Goal: Task Accomplishment & Management: Use online tool/utility

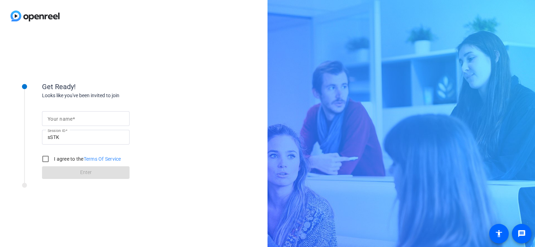
click at [77, 119] on input "Your name" at bounding box center [86, 118] width 76 height 8
type input "[PERSON_NAME]"
click at [46, 157] on input "I agree to the Terms Of Service" at bounding box center [46, 159] width 14 height 14
checkbox input "true"
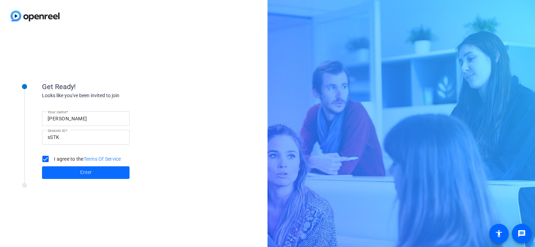
click at [73, 173] on span at bounding box center [86, 172] width 88 height 17
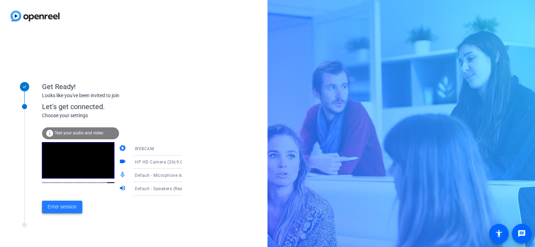
click at [68, 206] on span "Enter session" at bounding box center [62, 206] width 29 height 7
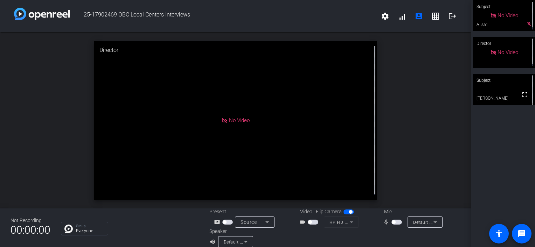
click at [524, 22] on div "No Video" at bounding box center [504, 15] width 62 height 31
click at [524, 22] on div "No Video" at bounding box center [504, 15] width 61 height 31
click at [526, 21] on div "No Video" at bounding box center [504, 15] width 62 height 31
click at [392, 223] on span "button" at bounding box center [394, 222] width 4 height 4
click at [397, 222] on span "button" at bounding box center [399, 222] width 4 height 4
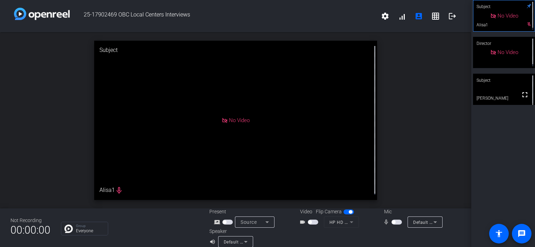
click at [392, 222] on span "button" at bounding box center [394, 222] width 4 height 4
click at [397, 223] on span "button" at bounding box center [399, 222] width 4 height 4
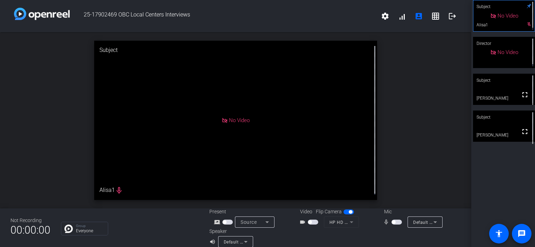
click at [525, 23] on div "No Video" at bounding box center [504, 15] width 61 height 31
click at [392, 222] on span "button" at bounding box center [394, 222] width 4 height 4
click at [397, 221] on span "button" at bounding box center [399, 222] width 4 height 4
drag, startPoint x: 389, startPoint y: 221, endPoint x: 379, endPoint y: 230, distance: 13.1
click at [379, 230] on div at bounding box center [398, 237] width 126 height 20
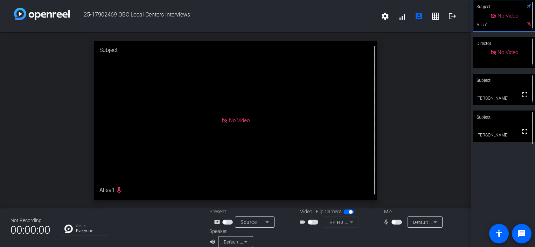
drag, startPoint x: 390, startPoint y: 223, endPoint x: 380, endPoint y: 230, distance: 12.6
click at [380, 230] on div at bounding box center [398, 237] width 126 height 20
click at [392, 221] on span "button" at bounding box center [394, 222] width 4 height 4
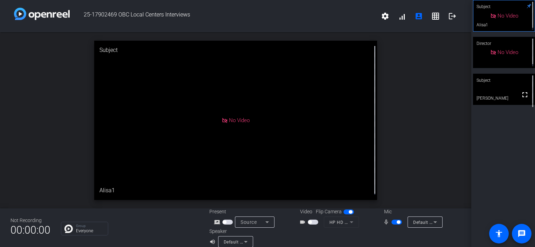
drag, startPoint x: 395, startPoint y: 221, endPoint x: 385, endPoint y: 233, distance: 15.9
click at [385, 233] on div at bounding box center [398, 237] width 126 height 20
drag, startPoint x: 394, startPoint y: 221, endPoint x: 378, endPoint y: 231, distance: 18.6
click at [378, 231] on div at bounding box center [398, 237] width 126 height 20
click at [527, 7] on icon at bounding box center [529, 6] width 5 height 5
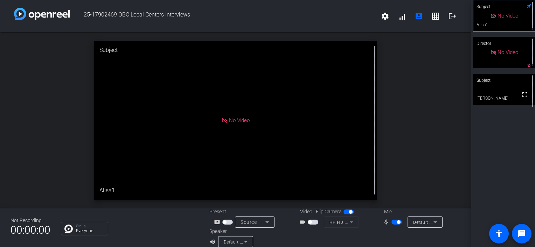
click at [397, 223] on span "button" at bounding box center [399, 222] width 4 height 4
click at [392, 221] on span "button" at bounding box center [397, 221] width 11 height 5
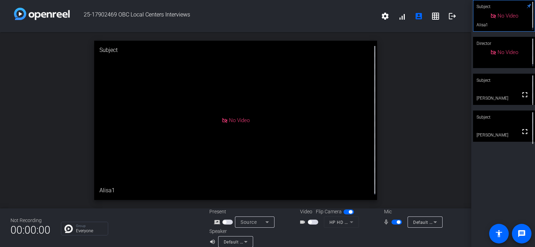
click at [397, 221] on span "button" at bounding box center [399, 222] width 4 height 4
click at [392, 222] on span "button" at bounding box center [394, 222] width 4 height 4
click at [393, 221] on span "button" at bounding box center [397, 221] width 11 height 5
click at [392, 220] on span "button" at bounding box center [394, 222] width 4 height 4
click at [397, 220] on span "button" at bounding box center [399, 222] width 4 height 4
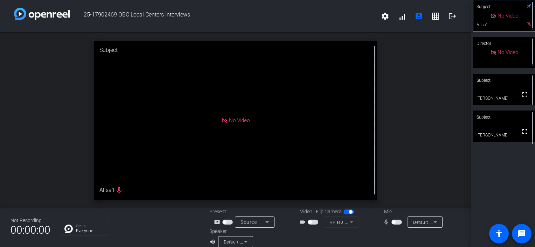
click at [392, 222] on span "button" at bounding box center [394, 222] width 4 height 4
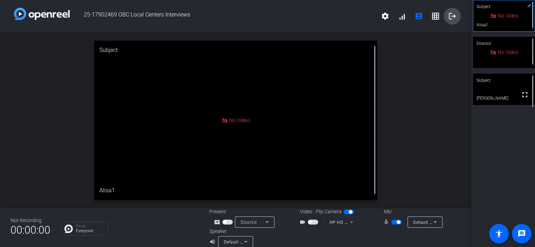
click at [449, 17] on mat-icon "logout" at bounding box center [452, 16] width 8 height 8
